Goal: Task Accomplishment & Management: Complete application form

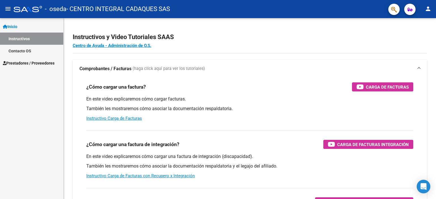
click at [37, 60] on span "Prestadores / Proveedores" at bounding box center [29, 63] width 52 height 6
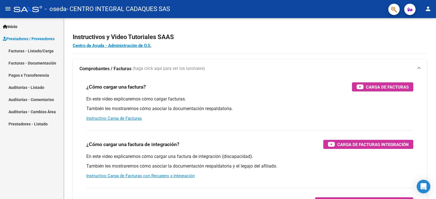
click at [40, 52] on link "Facturas - Listado/Carga" at bounding box center [31, 51] width 63 height 12
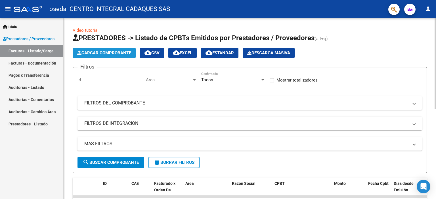
click at [100, 52] on span "Cargar Comprobante" at bounding box center [104, 52] width 54 height 5
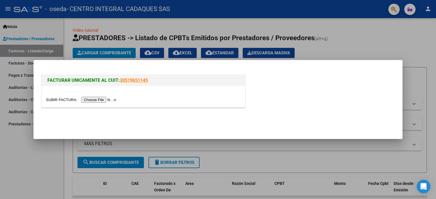
click at [98, 101] on input "file" at bounding box center [82, 100] width 72 height 6
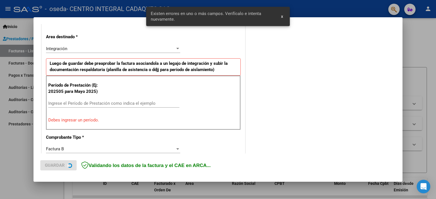
scroll to position [121, 0]
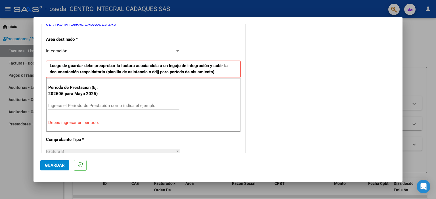
click at [82, 102] on div "Ingrese el Período de Prestación como indica el ejemplo" at bounding box center [113, 106] width 131 height 9
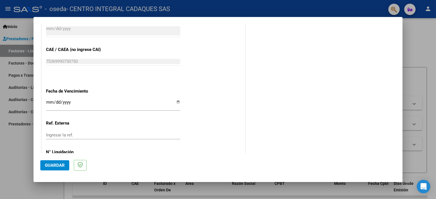
scroll to position [369, 0]
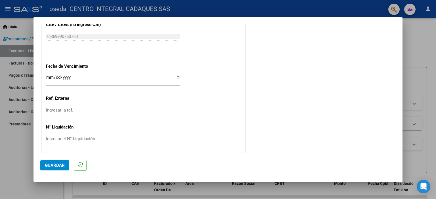
type input "202508"
click at [177, 76] on input "Ingresar la fecha" at bounding box center [113, 79] width 134 height 9
type input "[DATE]"
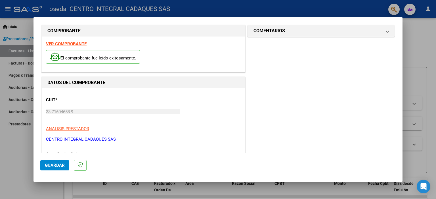
scroll to position [0, 0]
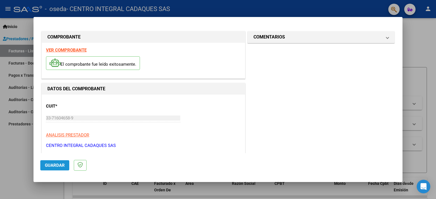
click at [56, 165] on span "Guardar" at bounding box center [55, 165] width 20 height 5
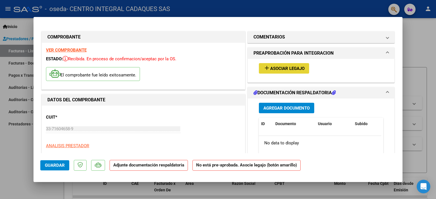
click at [280, 68] on span "Asociar Legajo" at bounding box center [287, 68] width 34 height 5
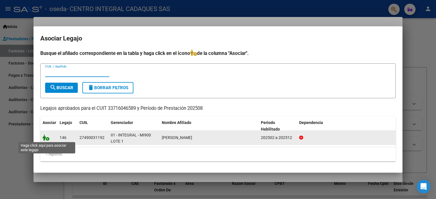
click at [45, 138] on icon at bounding box center [46, 138] width 7 height 6
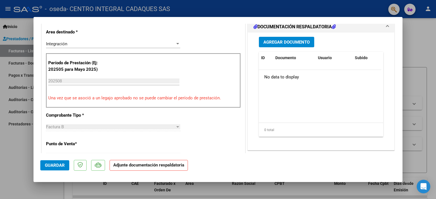
scroll to position [151, 0]
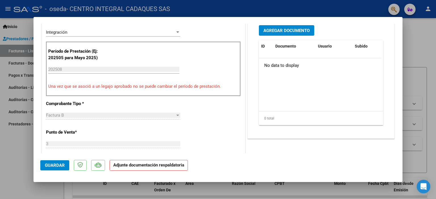
click at [290, 33] on span "Agregar Documento" at bounding box center [286, 30] width 46 height 5
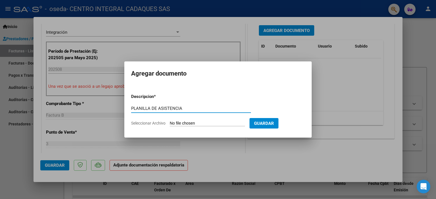
type input "PLANILLA DE ASISTENCIA"
click at [206, 125] on input "Seleccionar Archivo" at bounding box center [207, 123] width 75 height 5
type input "C:\fakepath\Planilla de Asistencia SAIE [PERSON_NAME].pdf"
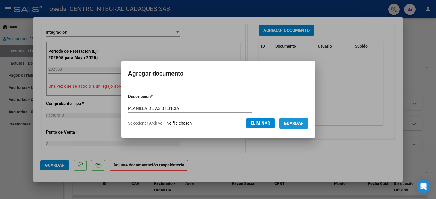
click at [301, 125] on span "Guardar" at bounding box center [294, 123] width 20 height 5
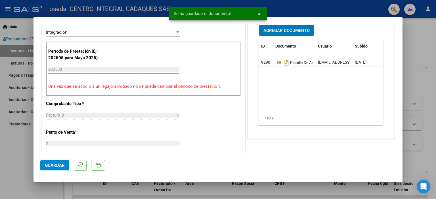
click at [48, 165] on span "Guardar" at bounding box center [55, 165] width 20 height 5
click at [416, 40] on div at bounding box center [218, 99] width 436 height 199
type input "$ 0,00"
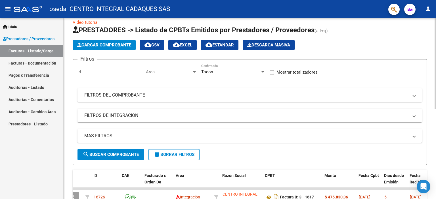
scroll to position [0, 0]
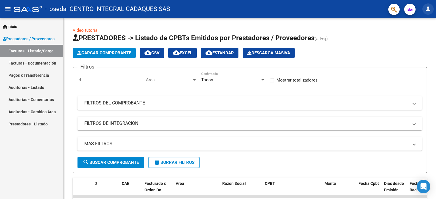
click at [429, 9] on mat-icon "person" at bounding box center [427, 8] width 7 height 7
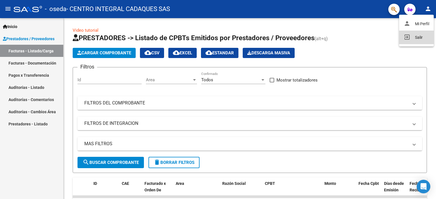
click at [420, 36] on button "exit_to_app Salir" at bounding box center [416, 38] width 35 height 14
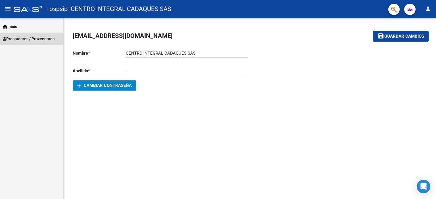
click at [7, 39] on span "Prestadores / Proveedores" at bounding box center [29, 39] width 52 height 6
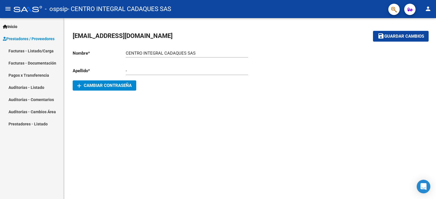
click at [14, 51] on link "Facturas - Listado/Carga" at bounding box center [31, 51] width 63 height 12
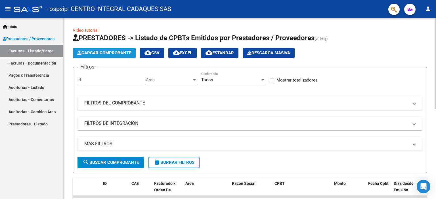
click at [108, 50] on span "Cargar Comprobante" at bounding box center [104, 52] width 54 height 5
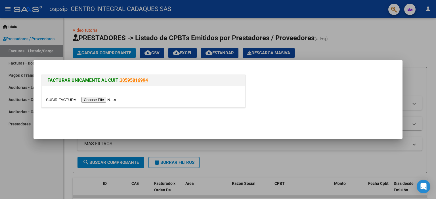
click at [109, 101] on input "file" at bounding box center [82, 100] width 72 height 6
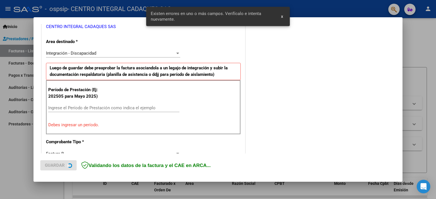
scroll to position [121, 0]
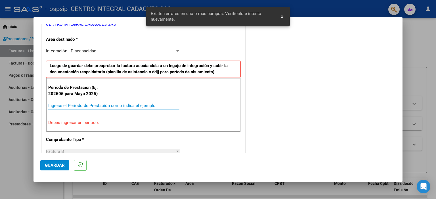
click at [117, 106] on input "Ingrese el Período de Prestación como indica el ejemplo" at bounding box center [113, 105] width 131 height 5
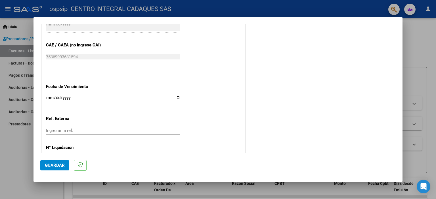
scroll to position [369, 0]
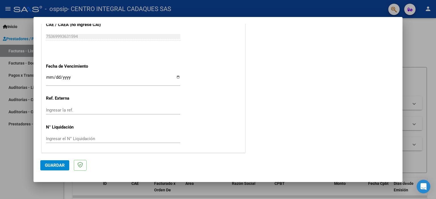
type input "202508"
click at [176, 78] on input "Ingresar la fecha" at bounding box center [113, 79] width 134 height 9
type input "[DATE]"
click at [59, 164] on span "Guardar" at bounding box center [55, 165] width 20 height 5
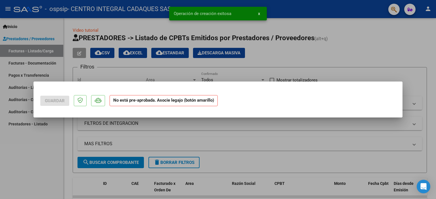
scroll to position [0, 0]
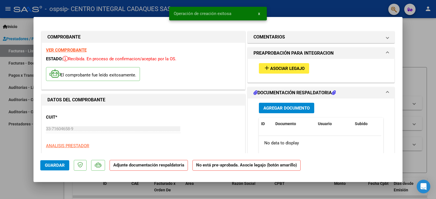
click at [278, 69] on span "Asociar Legajo" at bounding box center [287, 68] width 34 height 5
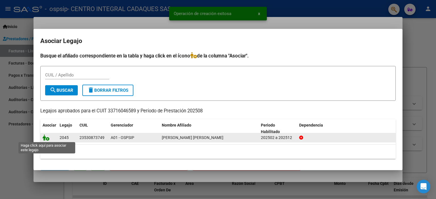
click at [47, 139] on icon at bounding box center [46, 138] width 7 height 6
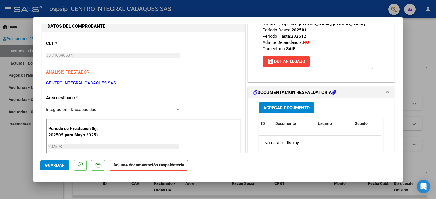
scroll to position [113, 0]
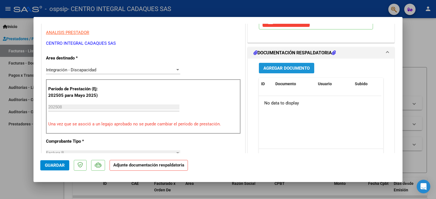
click at [288, 69] on span "Agregar Documento" at bounding box center [286, 68] width 46 height 5
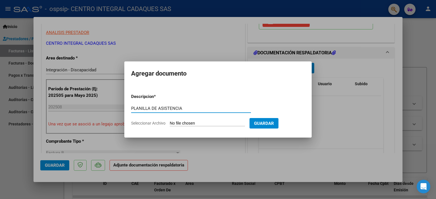
type input "PLANILLA DE ASISTENCIA"
click at [195, 120] on form "Descripcion * PLANILLA DE ASISTENCIA Escriba aquí una descripcion Seleccionar A…" at bounding box center [218, 109] width 174 height 41
click at [209, 122] on input "Seleccionar Archivo" at bounding box center [207, 123] width 75 height 5
type input "C:\fakepath\Planilla de Asistencia SAIE Agosto Basualdo Sebastian .pdf"
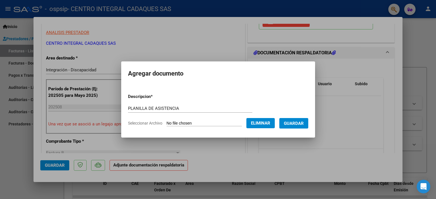
click at [296, 122] on span "Guardar" at bounding box center [294, 123] width 20 height 5
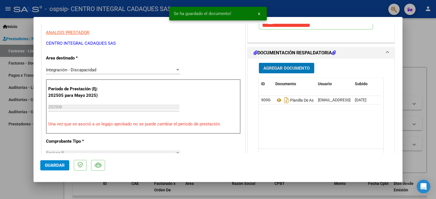
click at [285, 68] on span "Agregar Documento" at bounding box center [286, 68] width 46 height 5
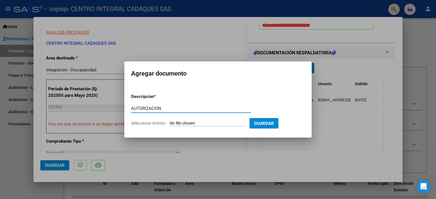
type input "AUTORIZACION"
click at [219, 123] on input "Seleccionar Archivo" at bounding box center [207, 123] width 75 height 5
type input "C:\fakepath\AUTORIZACION BASUALDO.pdf"
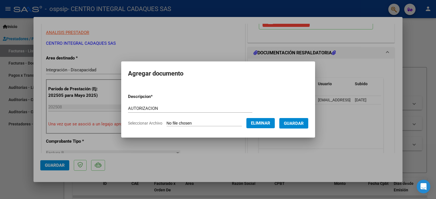
click at [297, 124] on span "Guardar" at bounding box center [294, 123] width 20 height 5
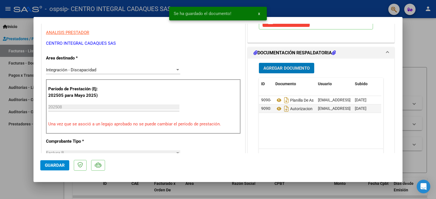
click at [286, 67] on span "Agregar Documento" at bounding box center [286, 68] width 46 height 5
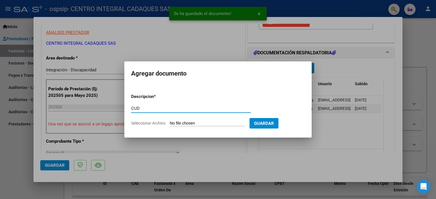
type input "CUD"
click at [219, 120] on form "Descripcion * CUD Escriba aquí una descripcion Seleccionar Archivo Guardar" at bounding box center [218, 109] width 174 height 41
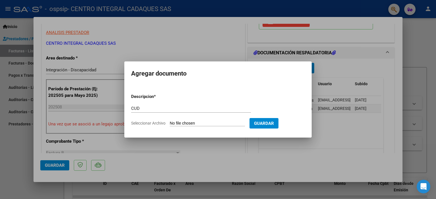
click at [182, 123] on input "Seleccionar Archivo" at bounding box center [207, 123] width 75 height 5
type input "C:\fakepath\CUD BASUALDO.pdf"
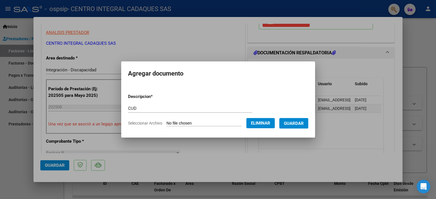
click at [301, 126] on span "Guardar" at bounding box center [294, 123] width 20 height 5
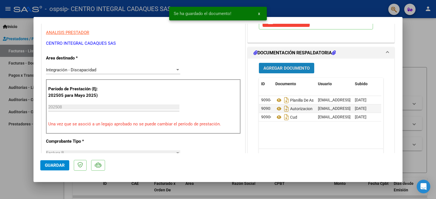
click at [307, 66] on button "Agregar Documento" at bounding box center [286, 68] width 55 height 10
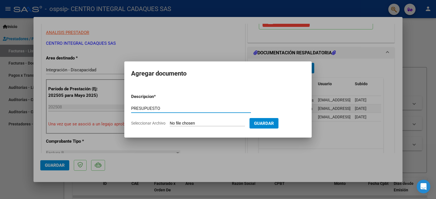
type input "PRESUPUESTO"
click at [216, 122] on input "Seleccionar Archivo" at bounding box center [207, 123] width 75 height 5
type input "C:\fakepath\4.-Presupuesto-BASUALDO.pdf"
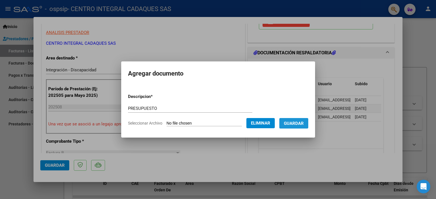
click at [308, 122] on button "Guardar" at bounding box center [293, 123] width 29 height 10
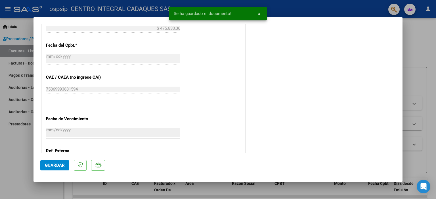
scroll to position [377, 0]
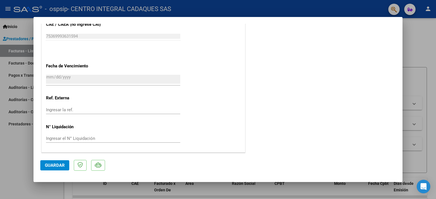
click at [56, 168] on span "Guardar" at bounding box center [55, 165] width 20 height 5
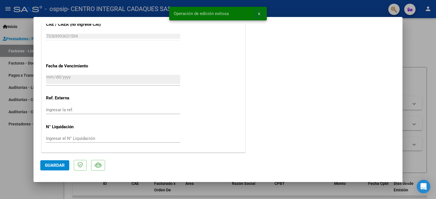
click at [259, 13] on span "x" at bounding box center [259, 13] width 2 height 5
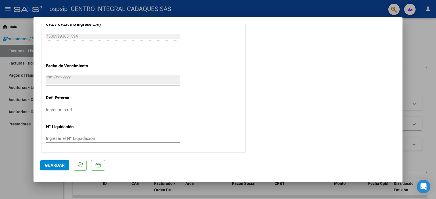
click at [427, 55] on div at bounding box center [218, 99] width 436 height 199
type input "$ 0,00"
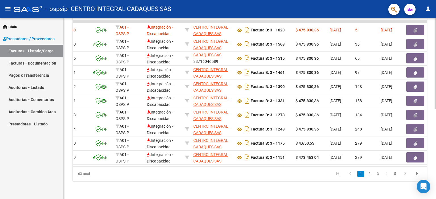
scroll to position [0, 34]
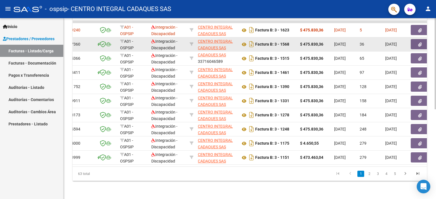
click at [420, 43] on icon "button" at bounding box center [420, 45] width 4 height 4
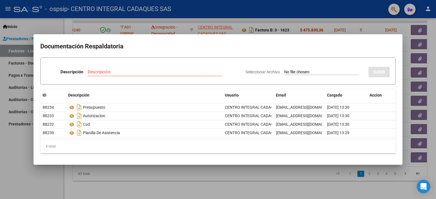
click at [374, 28] on div at bounding box center [218, 99] width 436 height 199
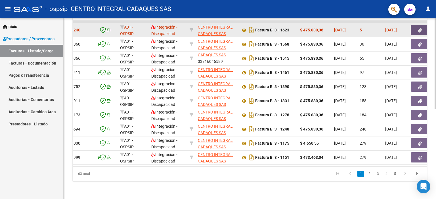
click at [418, 28] on icon "button" at bounding box center [420, 30] width 4 height 4
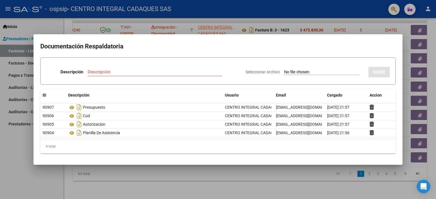
click at [372, 26] on div at bounding box center [218, 99] width 436 height 199
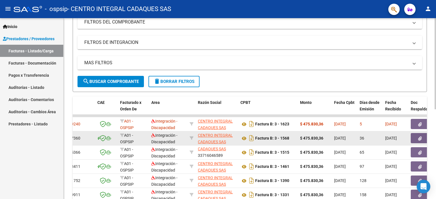
scroll to position [65, 0]
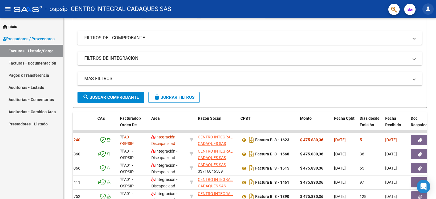
click at [429, 7] on mat-icon "person" at bounding box center [427, 8] width 7 height 7
click at [425, 36] on button "exit_to_app Salir" at bounding box center [416, 38] width 35 height 14
